Goal: Find contact information: Obtain details needed to contact an individual or organization

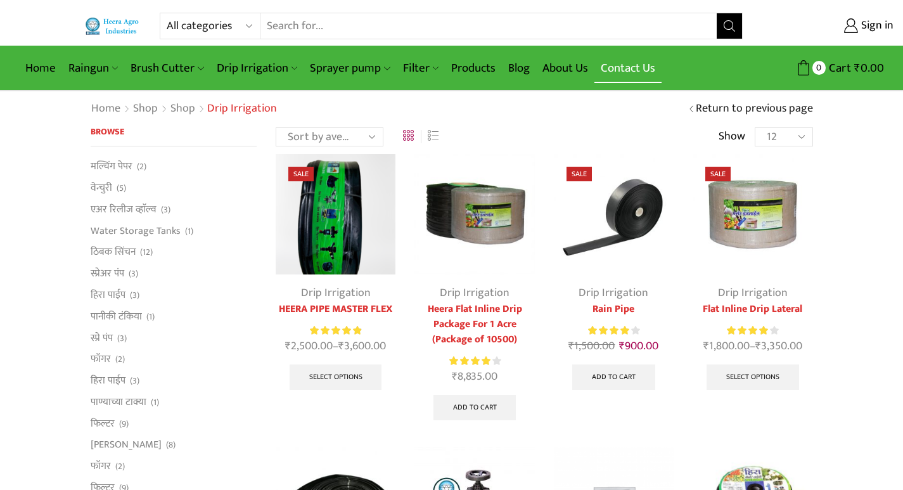
click at [646, 67] on link "Contact Us" at bounding box center [627, 68] width 67 height 30
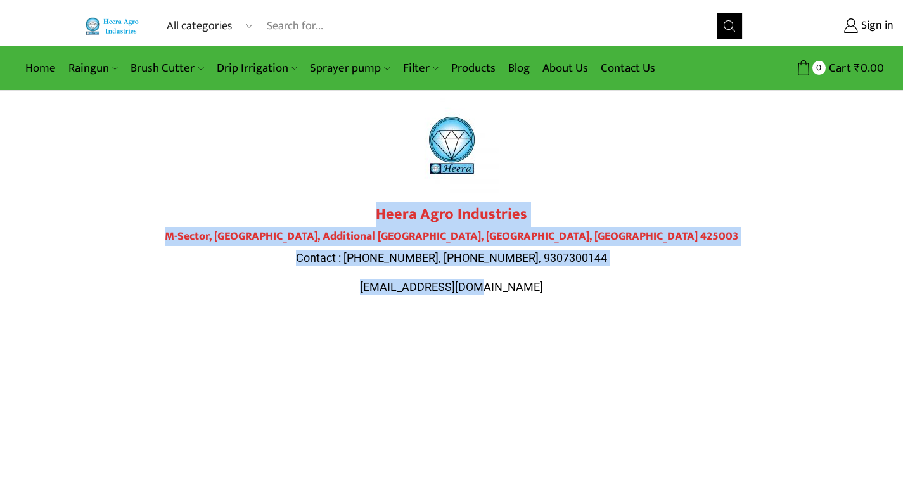
drag, startPoint x: 378, startPoint y: 216, endPoint x: 510, endPoint y: 293, distance: 152.5
click at [510, 293] on div "Heera Agro Industries M-Sector, [GEOGRAPHIC_DATA] Contact : [PHONE_NUMBER], [PH…" at bounding box center [452, 249] width 710 height 89
copy div "Heera Agro Industries M-Sector, [GEOGRAPHIC_DATA] Contact : [PHONE_NUMBER], [PH…"
